Goal: Task Accomplishment & Management: Manage account settings

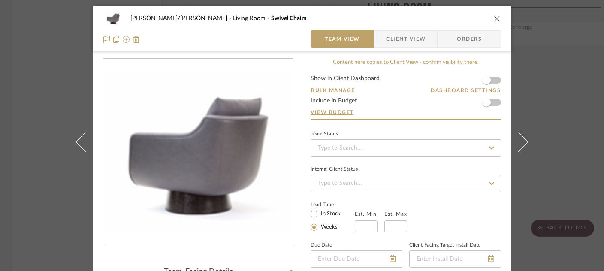
scroll to position [192, 0]
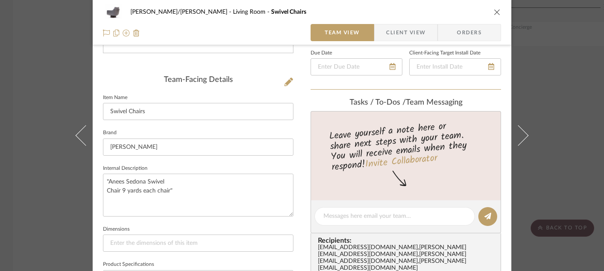
click at [493, 11] on icon "close" at bounding box center [496, 12] width 7 height 7
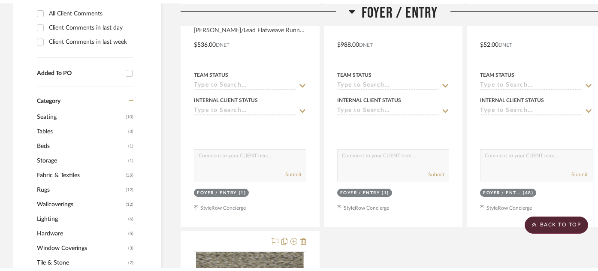
scroll to position [0, 0]
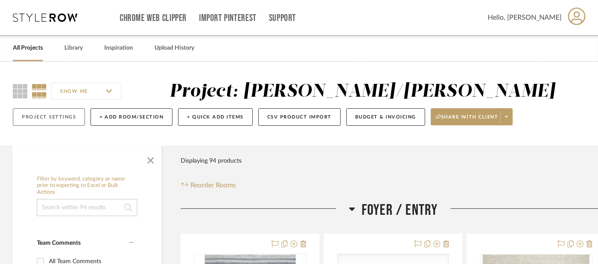
click at [60, 118] on button "Project Settings" at bounding box center [49, 117] width 72 height 18
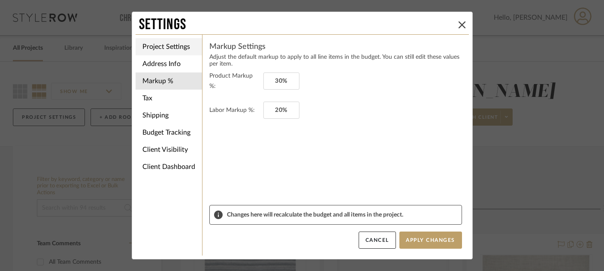
click at [166, 48] on li "Project Settings" at bounding box center [168, 46] width 66 height 17
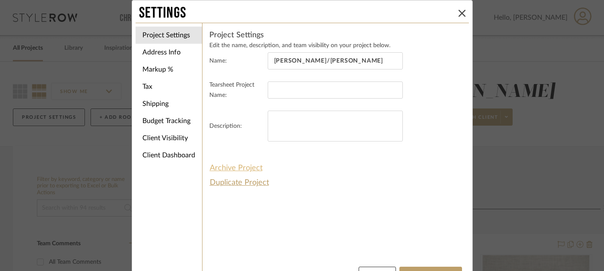
click at [238, 168] on button "Archive Project" at bounding box center [236, 168] width 54 height 15
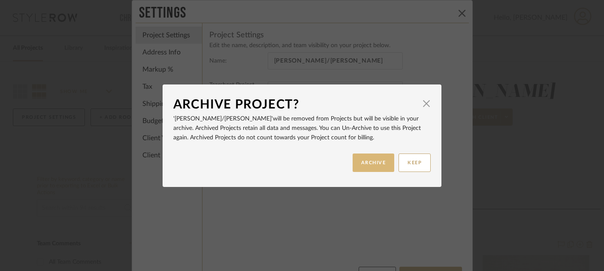
click at [372, 160] on button "ARCHIVE" at bounding box center [373, 162] width 42 height 18
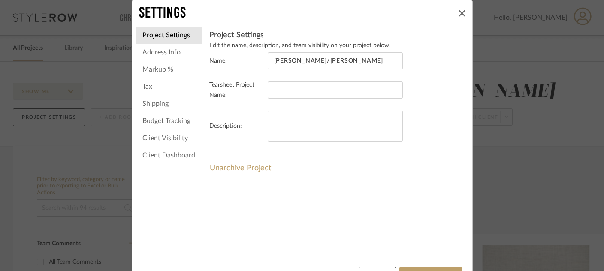
click at [457, 9] on button at bounding box center [462, 13] width 10 height 10
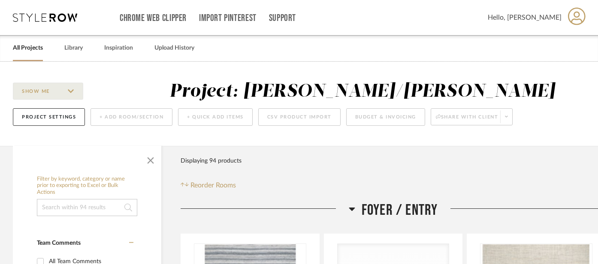
click at [39, 49] on link "All Projects" at bounding box center [28, 48] width 30 height 12
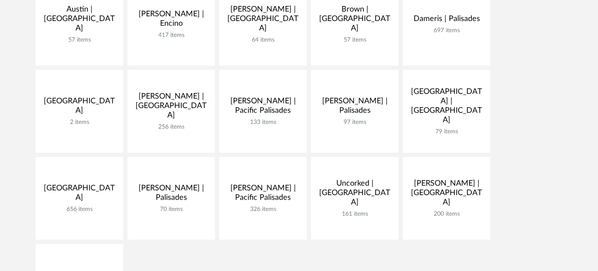
scroll to position [222, 0]
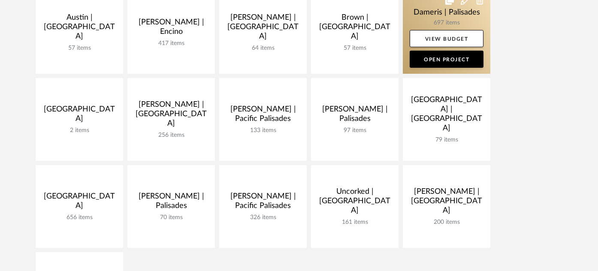
click at [423, 14] on link at bounding box center [445, 32] width 87 height 83
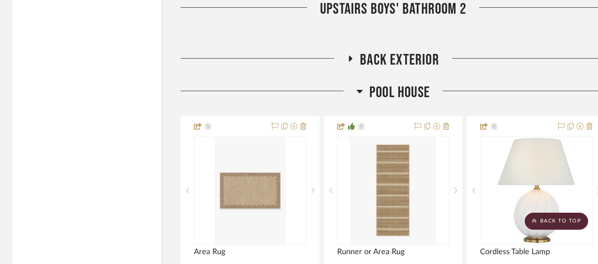
scroll to position [2366, 0]
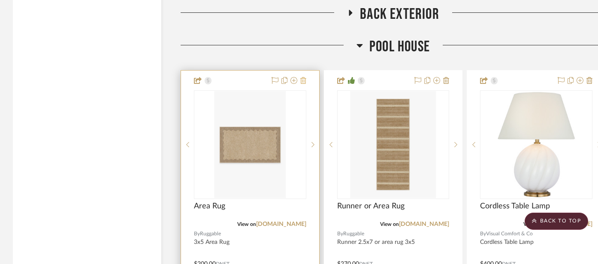
click at [303, 81] on icon at bounding box center [303, 80] width 6 height 7
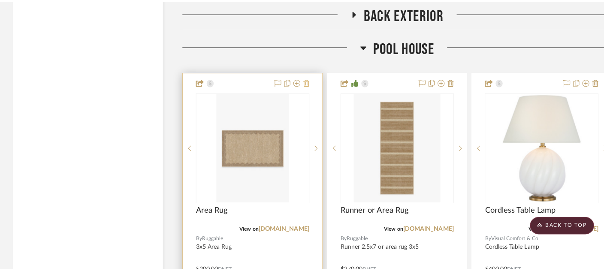
scroll to position [0, 0]
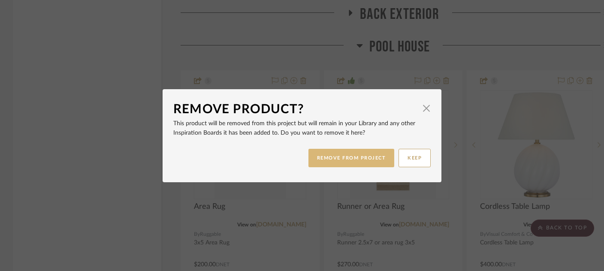
click at [345, 156] on button "REMOVE FROM PROJECT" at bounding box center [351, 158] width 86 height 18
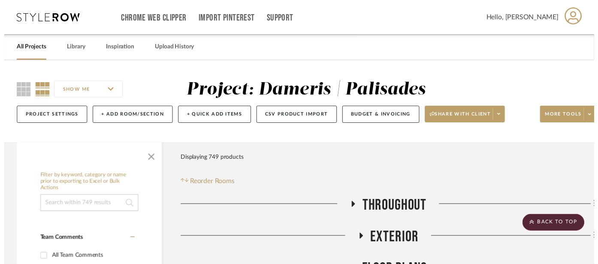
scroll to position [2366, 0]
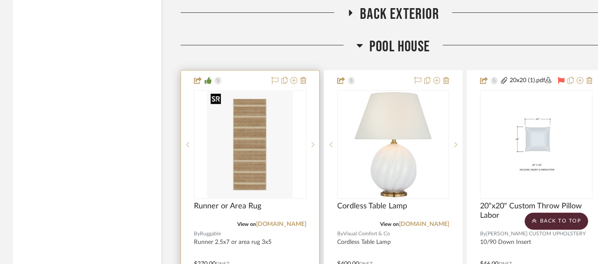
click at [268, 157] on img "0" at bounding box center [250, 144] width 86 height 107
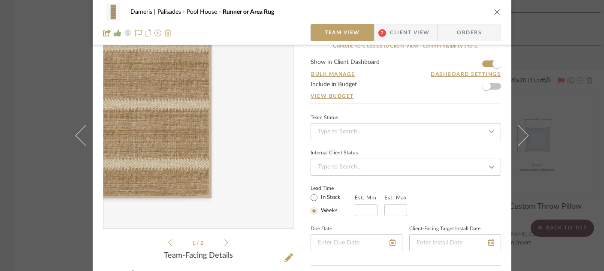
scroll to position [145, 0]
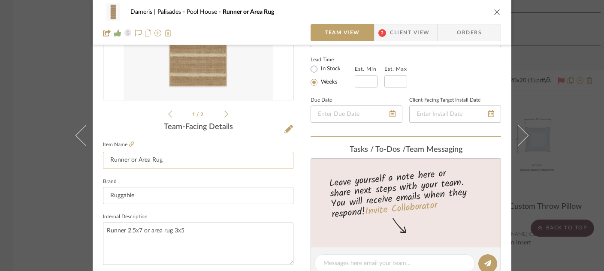
click at [135, 159] on input "Runner or Area Rug" at bounding box center [198, 160] width 190 height 17
type input "Area Rug"
click at [159, 230] on textarea "Runner 2.5x7 or area rug 3x5" at bounding box center [198, 243] width 190 height 42
click at [150, 232] on textarea "Runner 2.5x7 or area rug 3x5" at bounding box center [198, 243] width 190 height 42
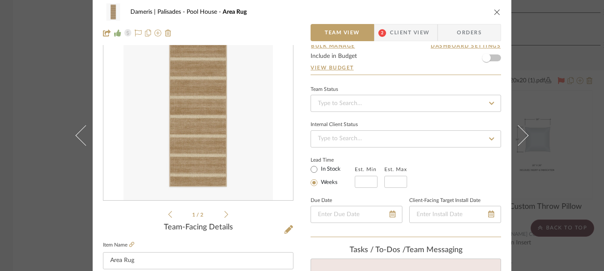
scroll to position [0, 0]
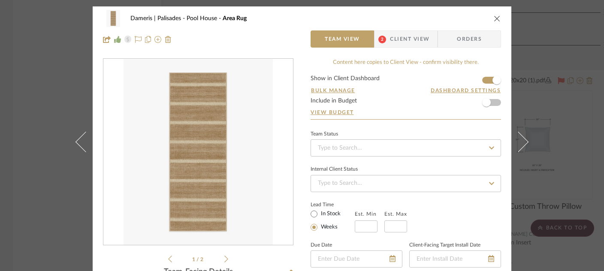
type textarea "Area rug 3x5"
click at [493, 19] on icon "close" at bounding box center [496, 18] width 7 height 7
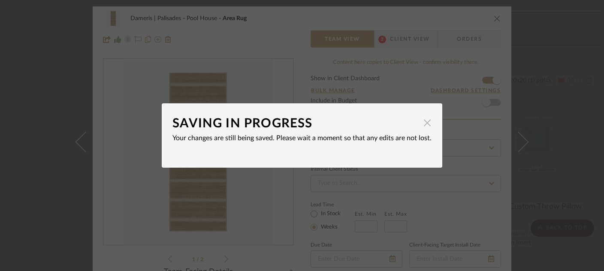
click at [418, 123] on span "button" at bounding box center [426, 122] width 17 height 17
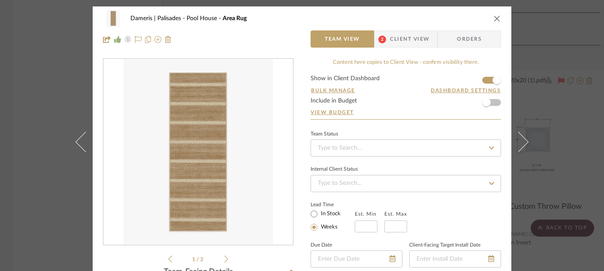
click at [499, 18] on div "Dameris | [GEOGRAPHIC_DATA] Area Rug Team View 2 Client View Orders" at bounding box center [302, 28] width 418 height 45
click at [495, 18] on icon "close" at bounding box center [496, 18] width 7 height 7
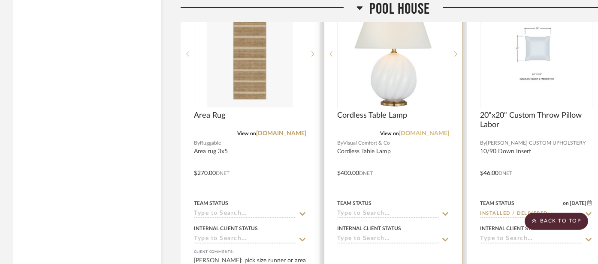
scroll to position [2477, 0]
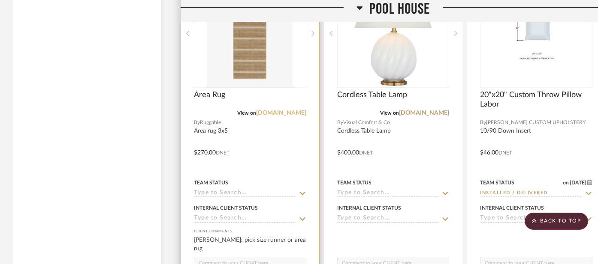
click at [283, 110] on link "[DOMAIN_NAME]" at bounding box center [281, 113] width 50 height 6
click at [250, 66] on img "0" at bounding box center [250, 33] width 86 height 107
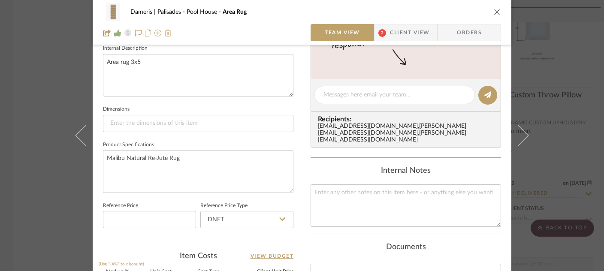
scroll to position [349, 0]
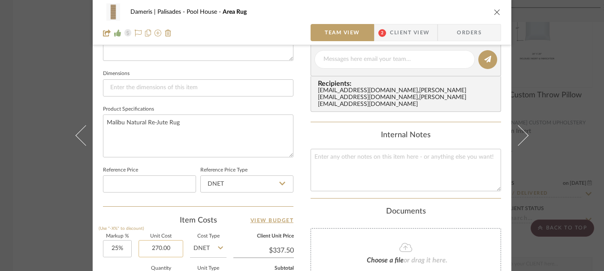
click at [166, 245] on input "270.00" at bounding box center [160, 248] width 45 height 17
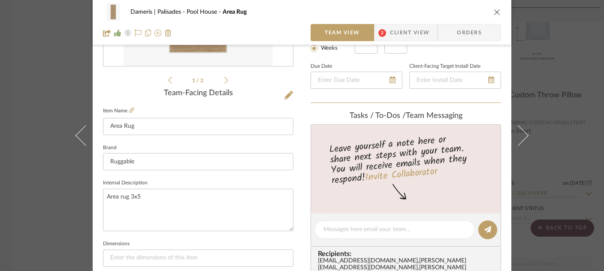
scroll to position [102, 0]
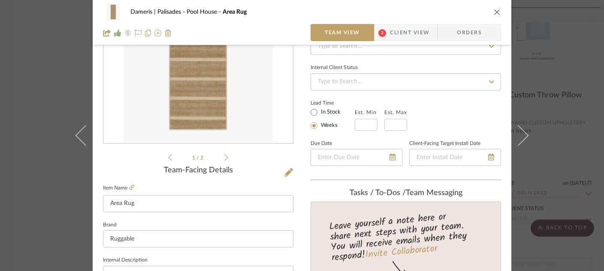
type input "$220.00"
type input "$275.00"
type input "$30.25"
click at [284, 175] on icon at bounding box center [288, 172] width 9 height 9
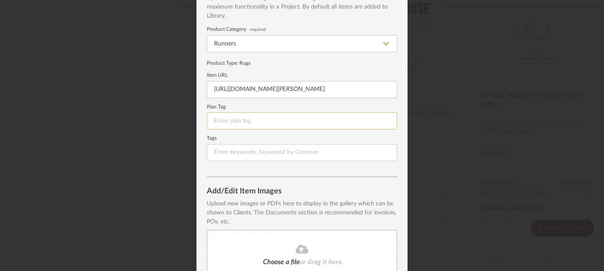
scroll to position [138, 0]
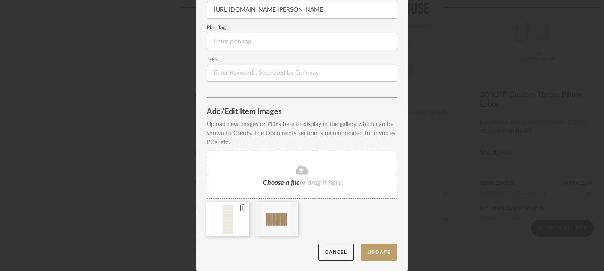
click at [240, 208] on icon at bounding box center [243, 207] width 6 height 7
click at [381, 252] on button "Update" at bounding box center [378, 252] width 36 height 18
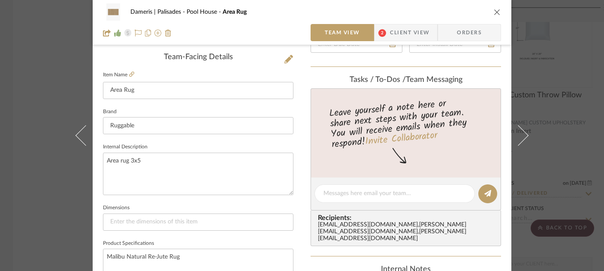
scroll to position [0, 0]
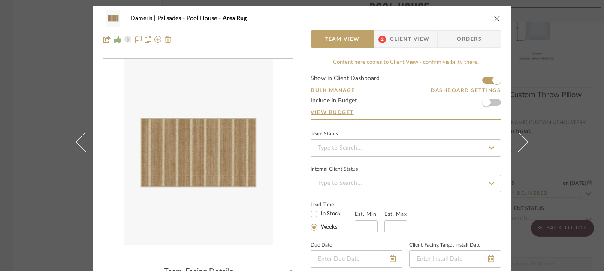
click at [499, 17] on div "Dameris | [GEOGRAPHIC_DATA] Area Rug Team View 2 Client View Orders" at bounding box center [302, 28] width 418 height 45
click at [494, 17] on icon "close" at bounding box center [496, 18] width 7 height 7
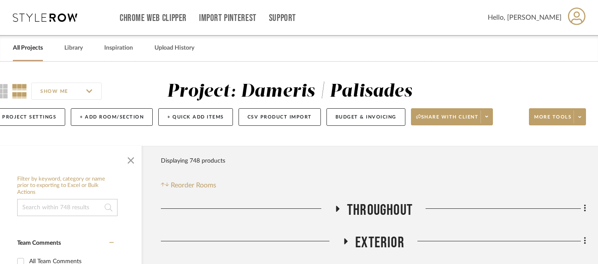
scroll to position [2, 20]
